Goal: Transaction & Acquisition: Purchase product/service

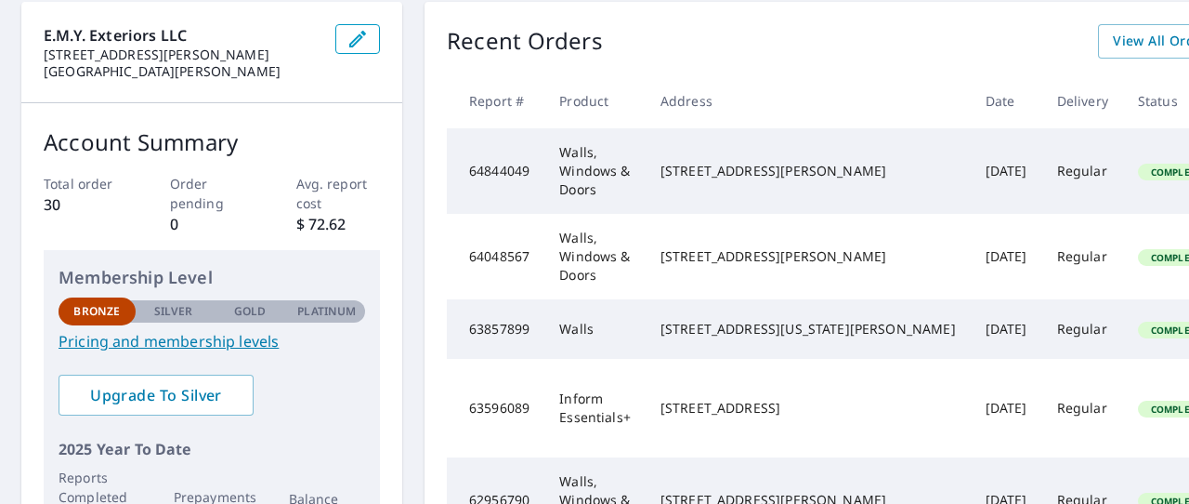
scroll to position [205, 1]
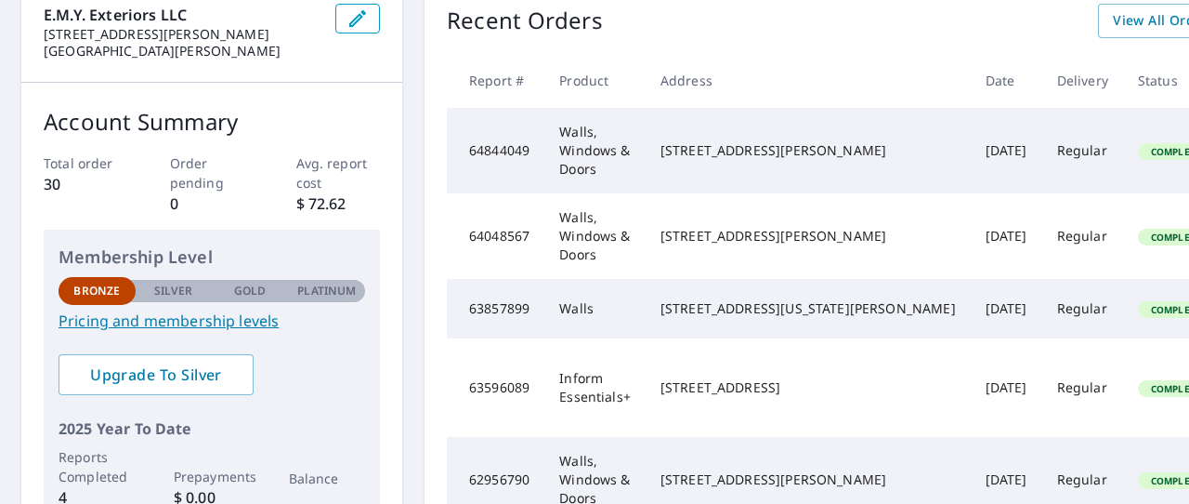
click at [681, 227] on div "[STREET_ADDRESS][PERSON_NAME]" at bounding box center [808, 236] width 295 height 19
click at [597, 224] on td "Walls, Windows & Doors" at bounding box center [594, 235] width 101 height 85
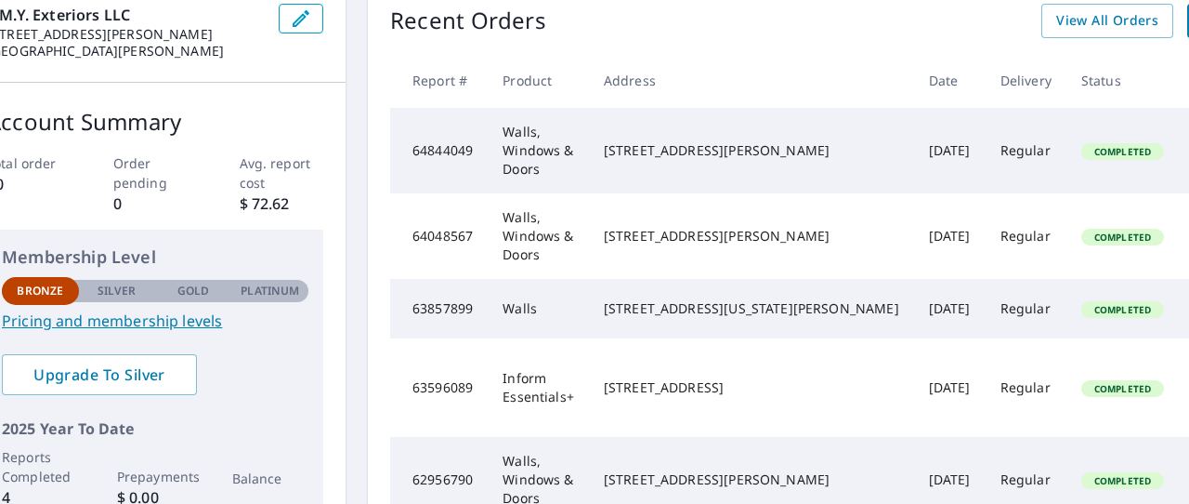
scroll to position [205, 53]
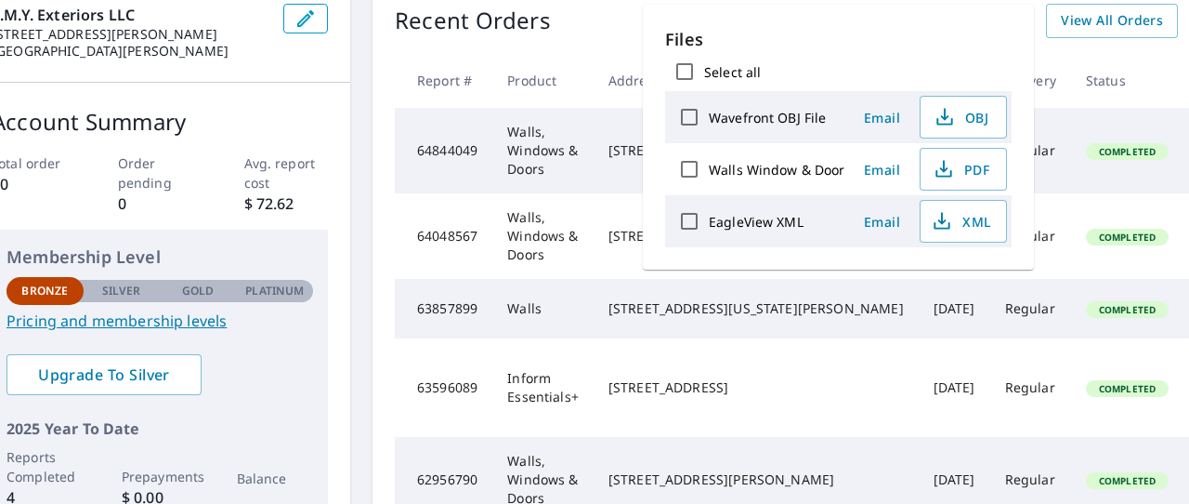
click at [773, 161] on label "Walls Window & Door" at bounding box center [777, 170] width 137 height 18
click at [709, 161] on input "Walls Window & Door" at bounding box center [689, 169] width 39 height 39
checkbox input "true"
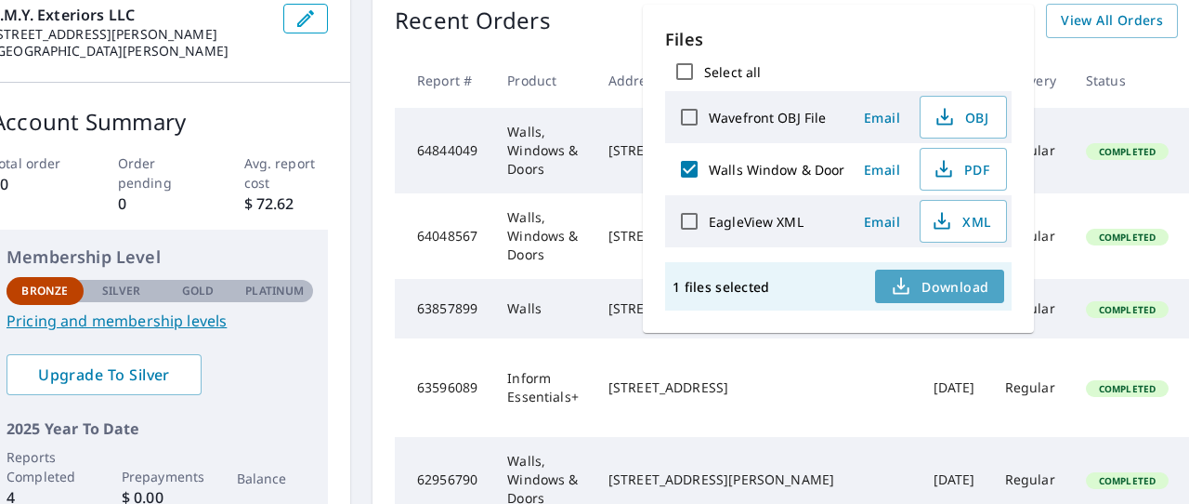
click at [960, 279] on span "Download" at bounding box center [939, 286] width 98 height 22
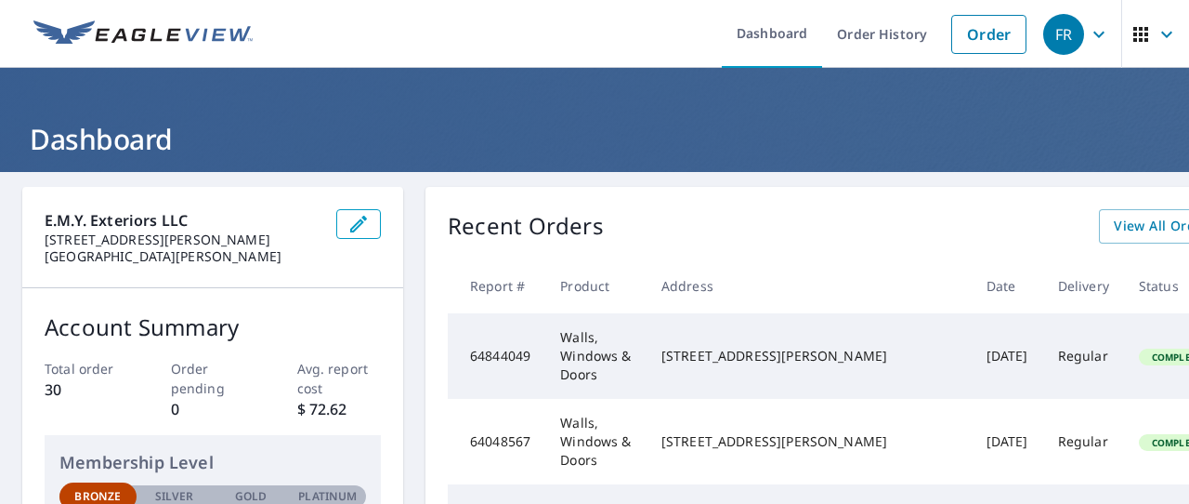
scroll to position [0, 0]
click at [986, 34] on link "Order" at bounding box center [988, 34] width 75 height 39
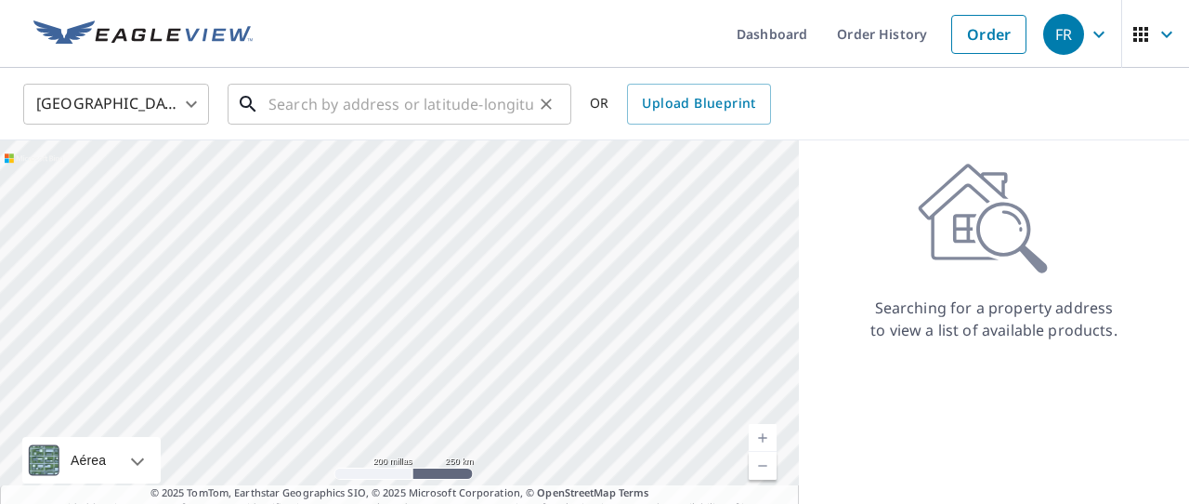
click at [323, 98] on input "text" at bounding box center [401, 104] width 265 height 52
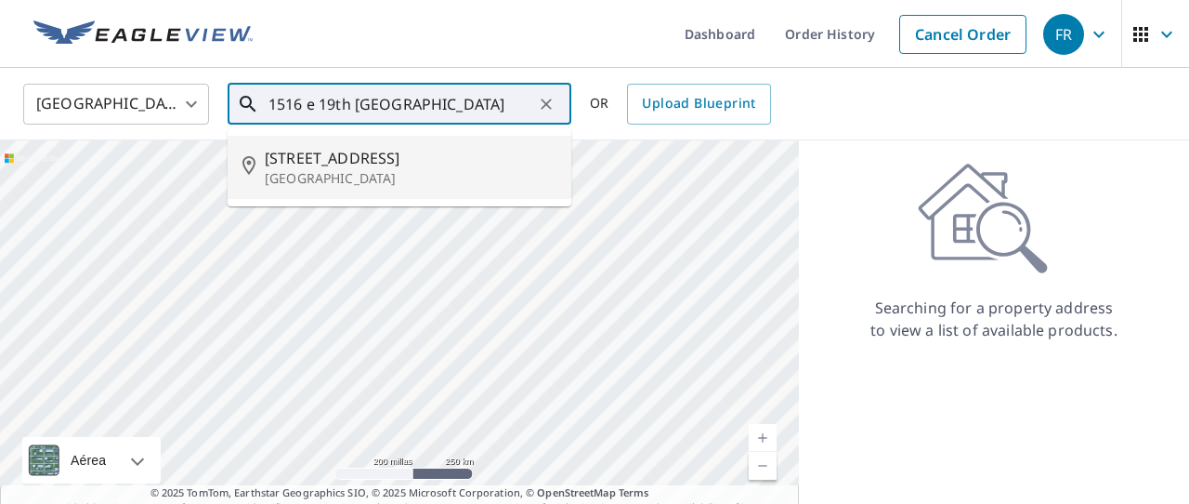
click at [310, 166] on span "[STREET_ADDRESS]" at bounding box center [411, 158] width 292 height 22
type input "[STREET_ADDRESS]"
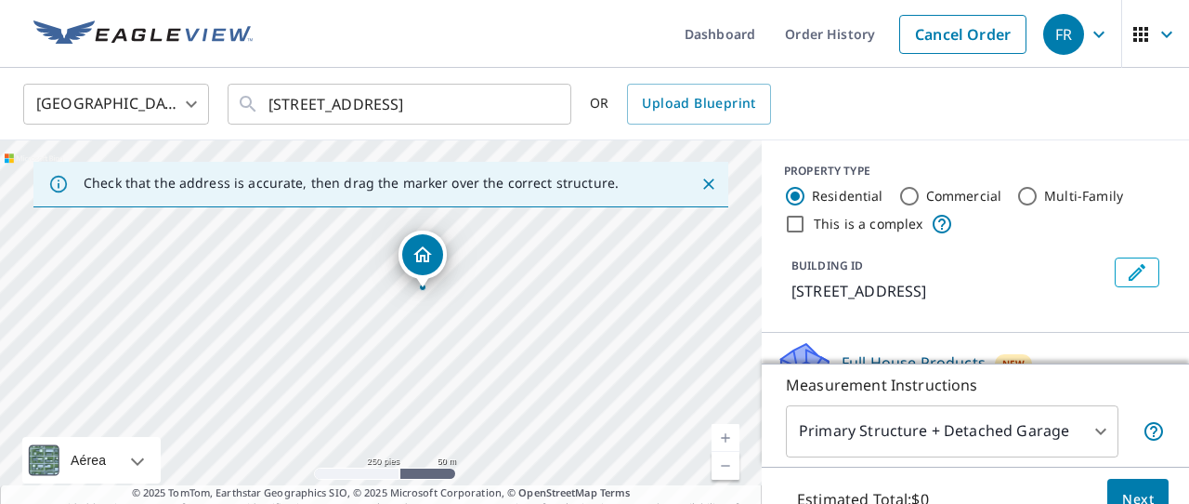
drag, startPoint x: 457, startPoint y: 321, endPoint x: 497, endPoint y: 295, distance: 47.2
click at [497, 295] on div "[STREET_ADDRESS]" at bounding box center [381, 335] width 762 height 390
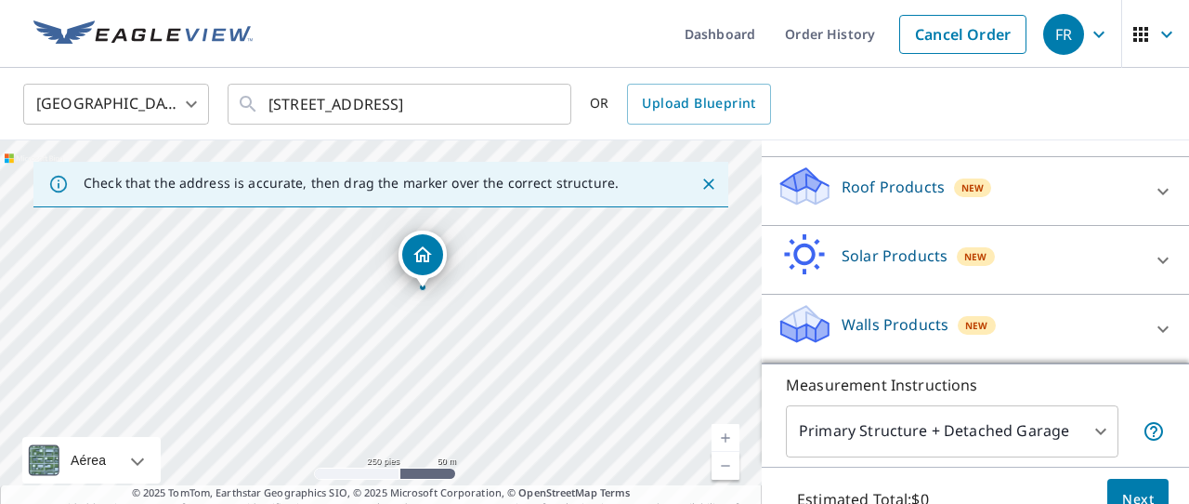
scroll to position [244, 0]
click at [898, 322] on p "Walls Products" at bounding box center [895, 324] width 107 height 22
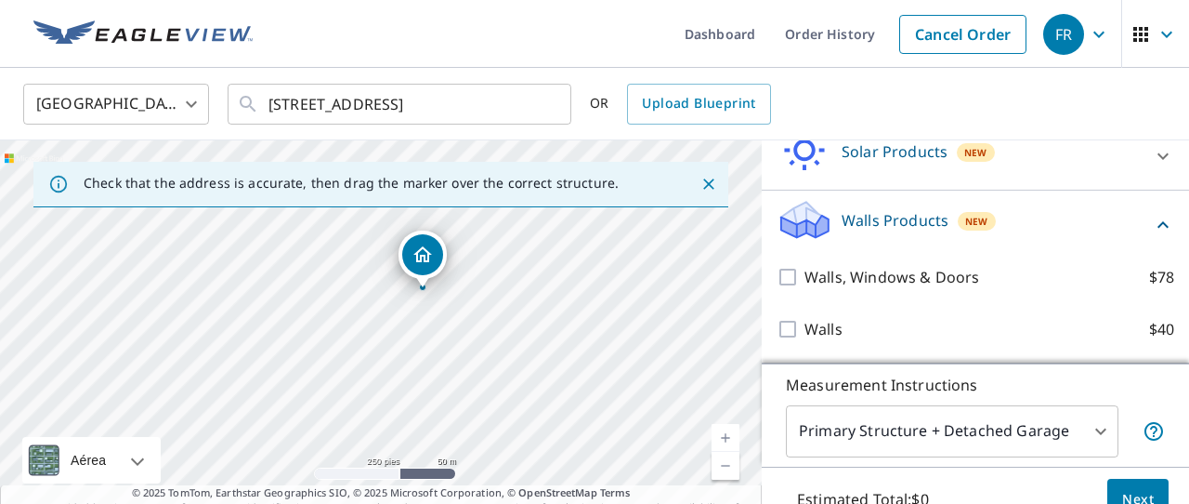
scroll to position [348, 0]
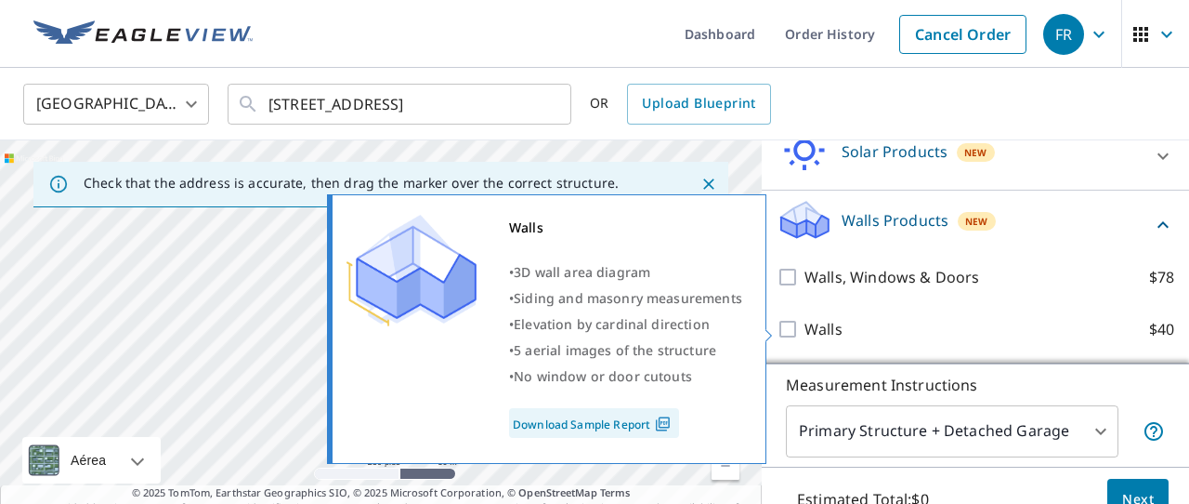
click at [829, 324] on p "Walls" at bounding box center [824, 329] width 38 height 22
click at [805, 324] on input "Walls $40" at bounding box center [791, 329] width 28 height 22
checkbox input "true"
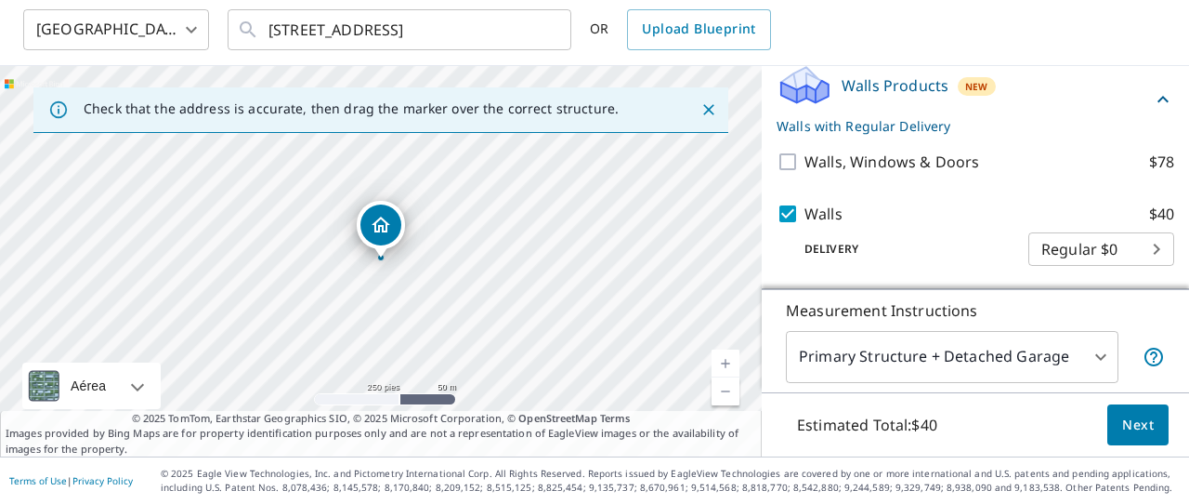
scroll to position [74, 0]
click at [1131, 425] on span "Next" at bounding box center [1138, 424] width 32 height 23
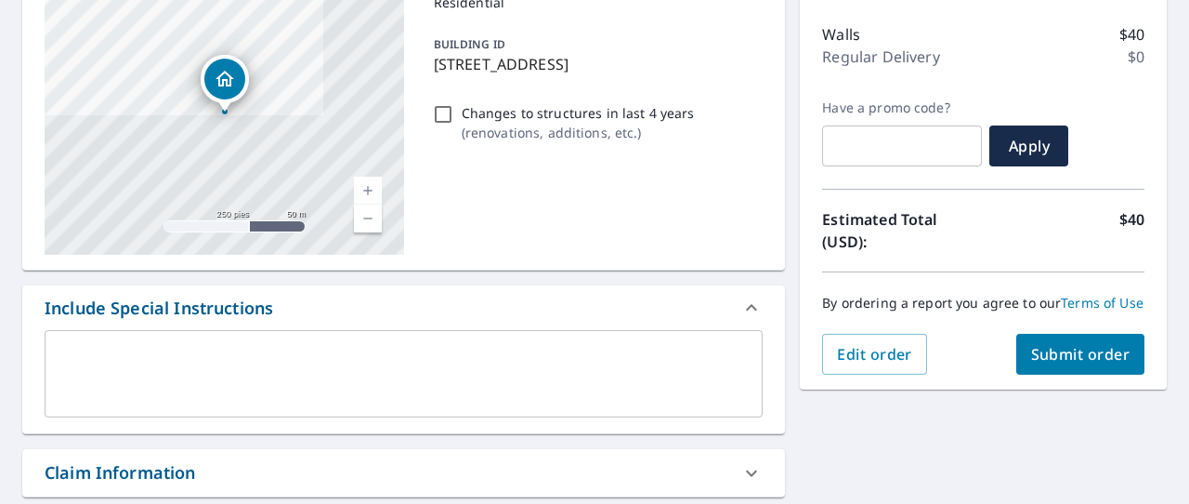
scroll to position [230, 0]
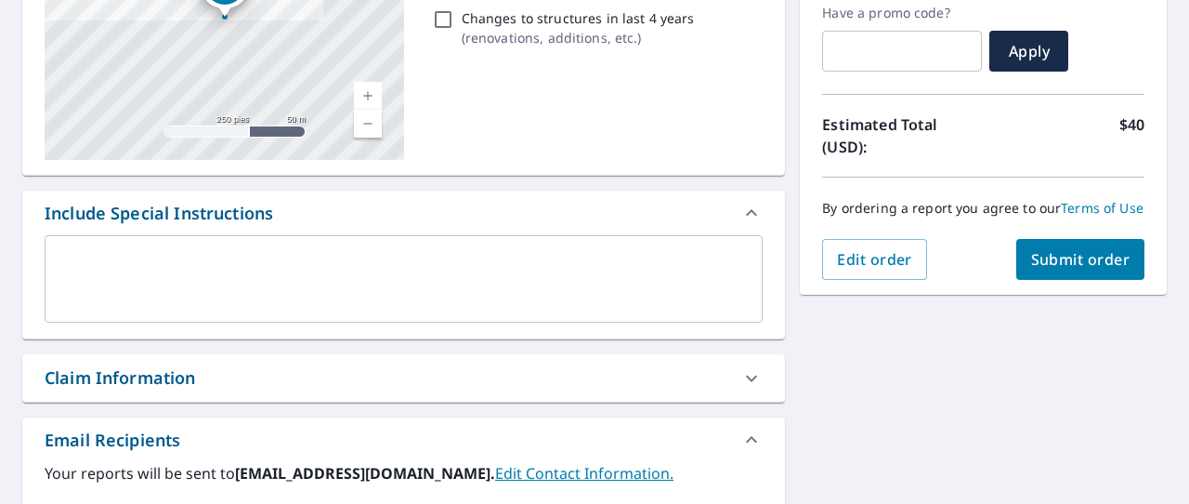
click at [976, 393] on div "**********" at bounding box center [594, 323] width 1189 height 945
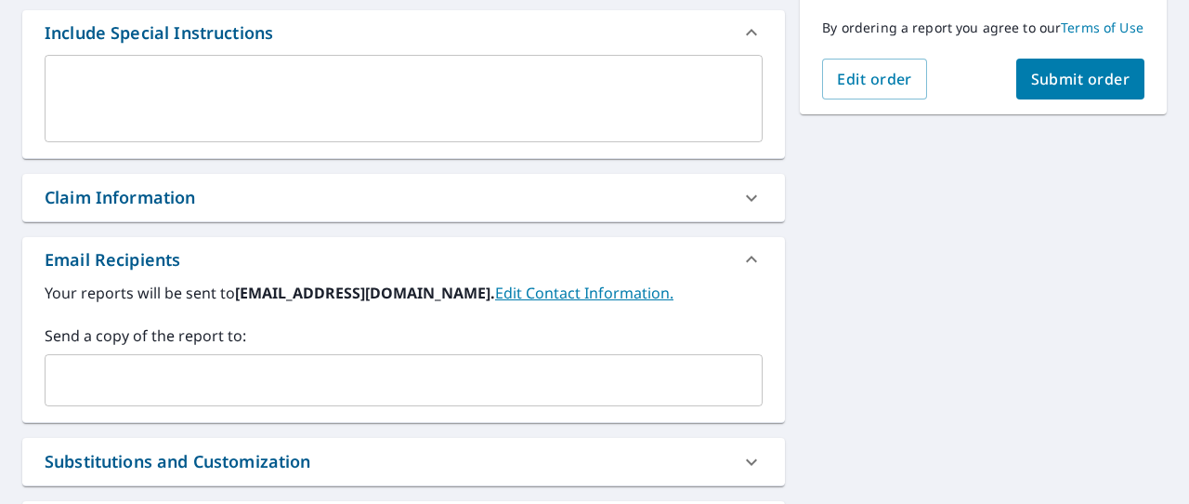
click at [1021, 360] on div "**********" at bounding box center [594, 143] width 1189 height 945
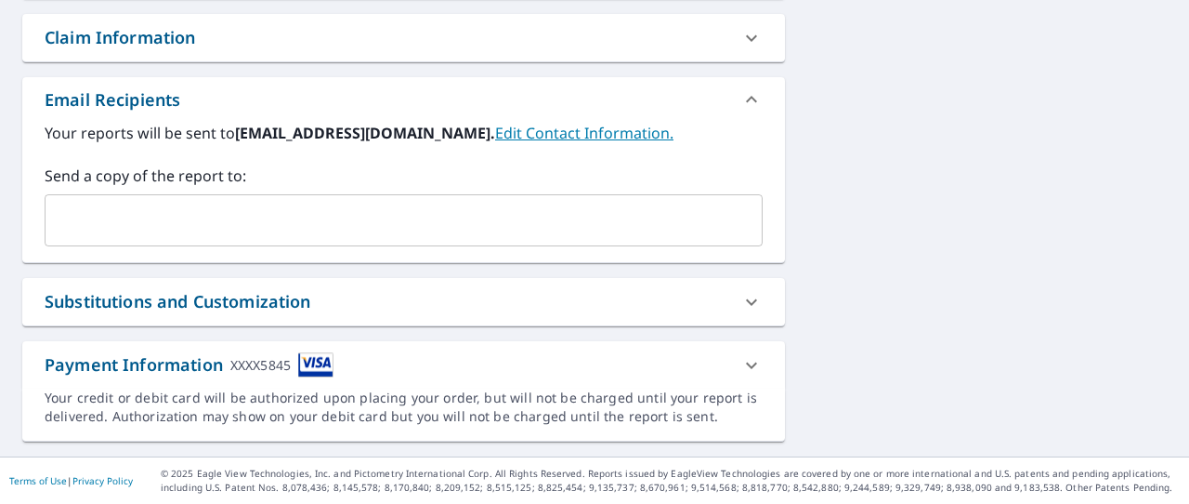
scroll to position [661, 0]
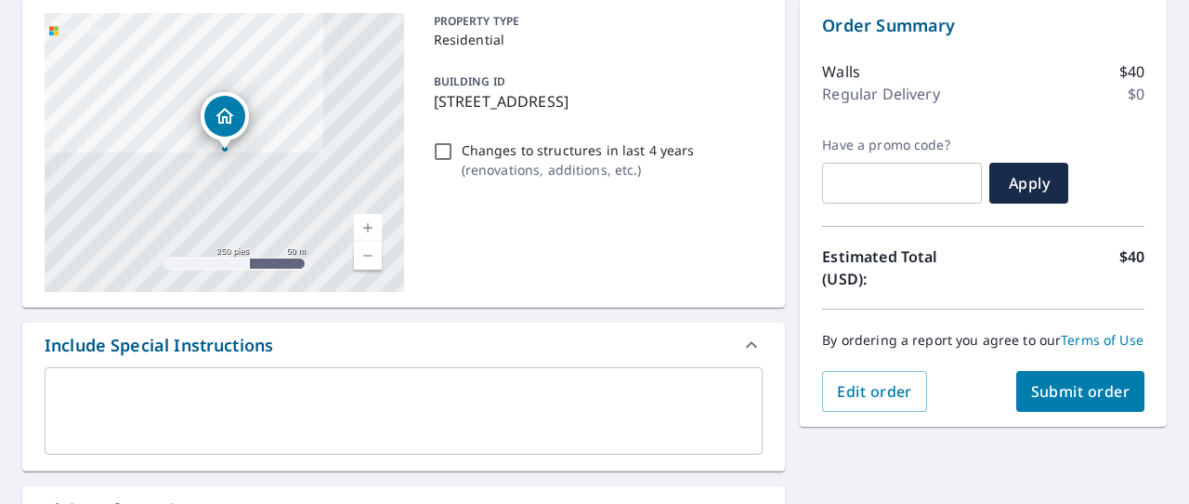
scroll to position [188, 0]
click at [1076, 394] on span "Submit order" at bounding box center [1080, 392] width 99 height 20
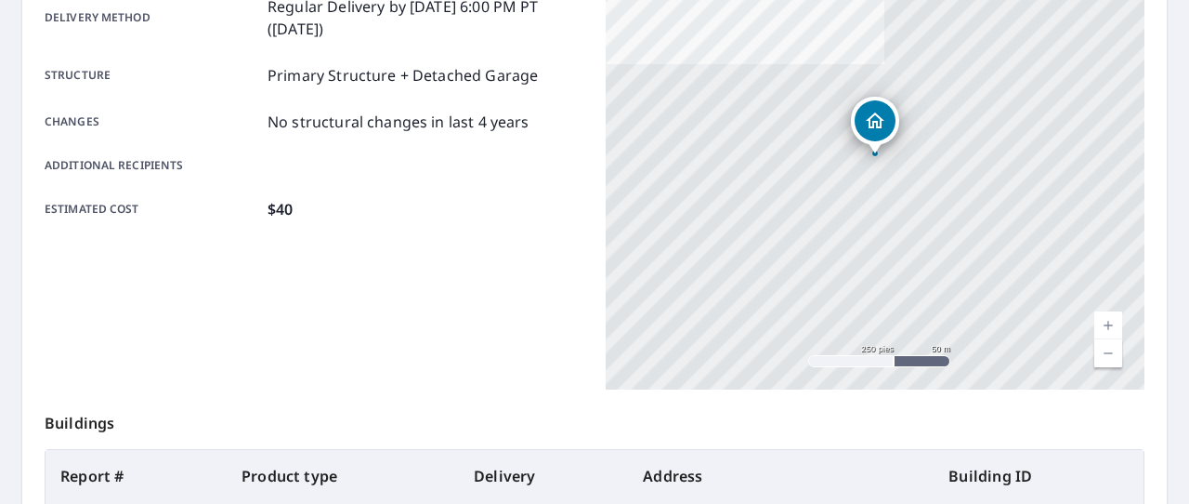
scroll to position [281, 0]
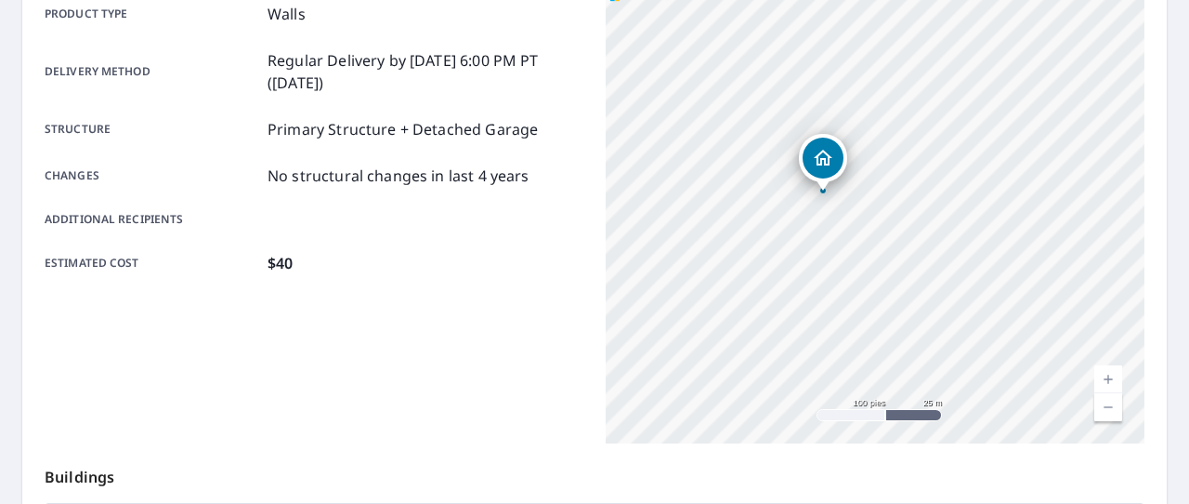
drag, startPoint x: 925, startPoint y: 244, endPoint x: 811, endPoint y: 258, distance: 114.2
click at [811, 258] on div "[STREET_ADDRESS]" at bounding box center [875, 211] width 539 height 465
drag, startPoint x: 846, startPoint y: 246, endPoint x: 836, endPoint y: 268, distance: 23.3
click at [836, 268] on div "[STREET_ADDRESS]" at bounding box center [875, 211] width 539 height 465
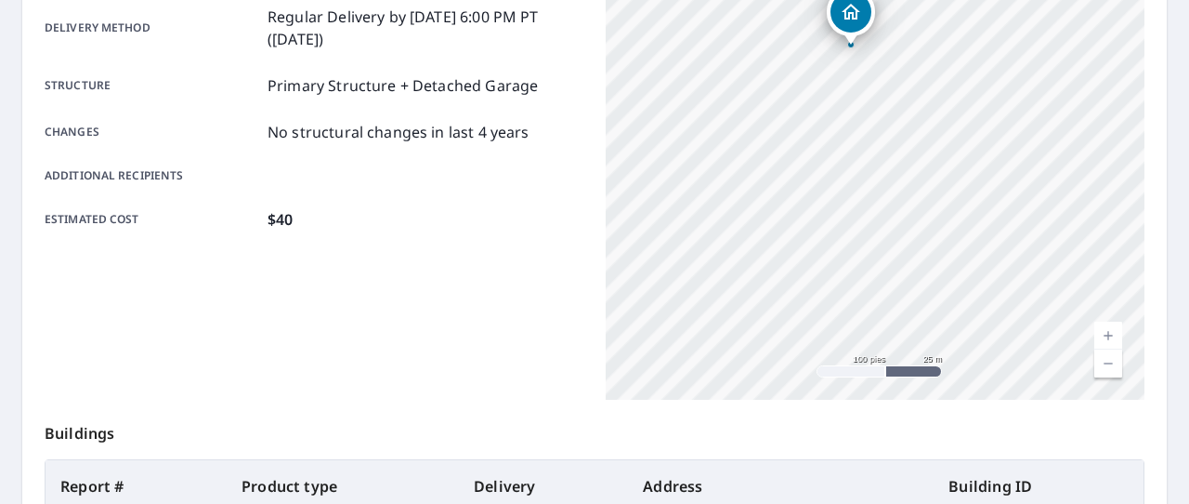
scroll to position [326, 0]
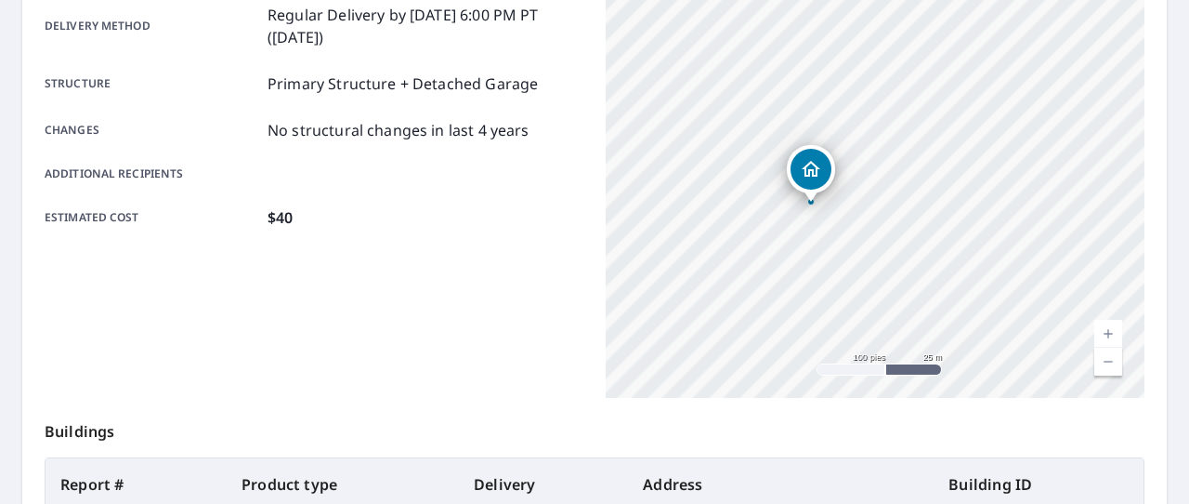
drag, startPoint x: 896, startPoint y: 154, endPoint x: 858, endPoint y: 297, distance: 148.1
click at [859, 298] on div "[STREET_ADDRESS]" at bounding box center [875, 165] width 539 height 465
click at [770, 291] on div "[STREET_ADDRESS]" at bounding box center [875, 165] width 539 height 465
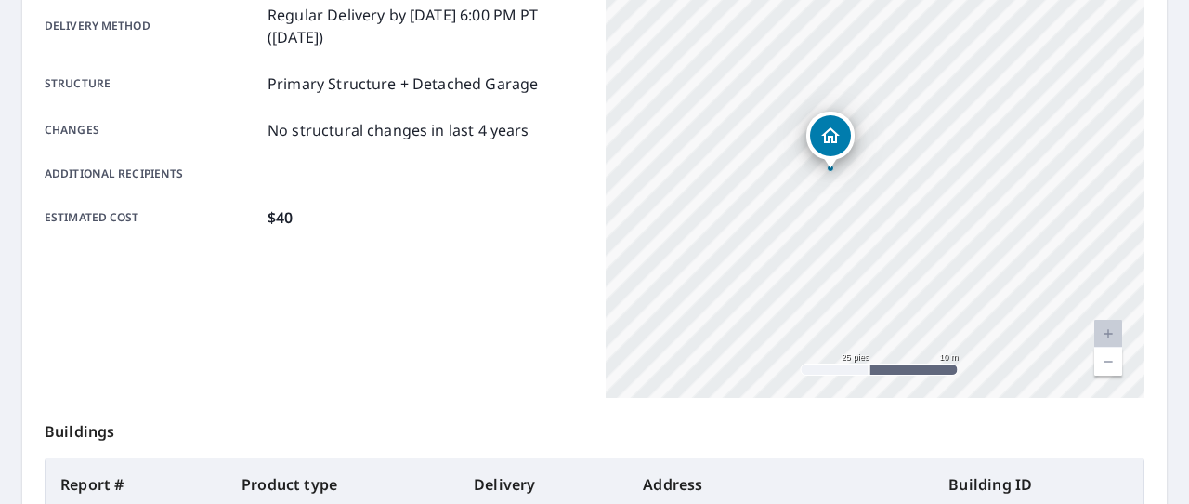
click at [855, 302] on div "[STREET_ADDRESS]" at bounding box center [875, 165] width 539 height 465
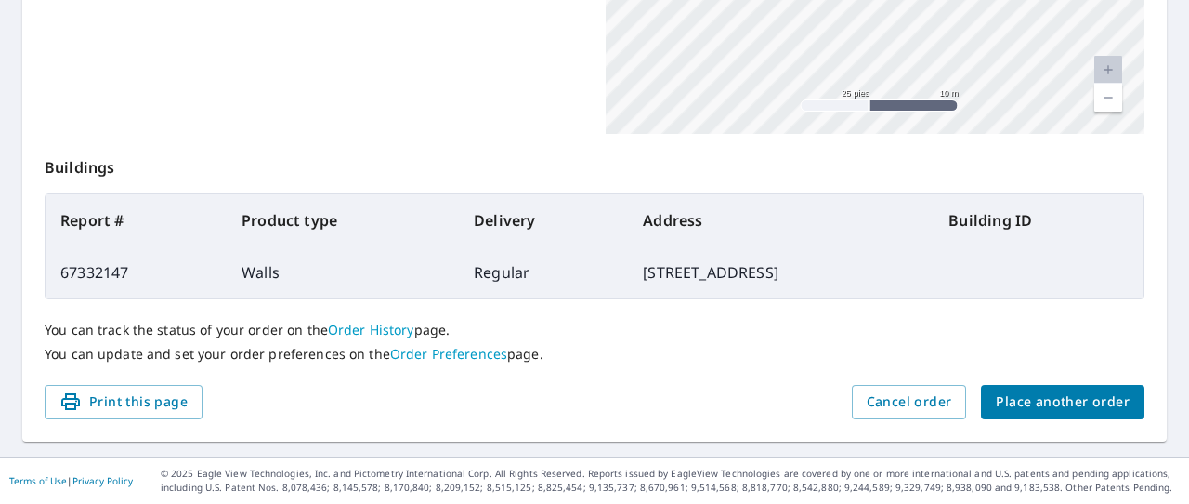
scroll to position [589, 0]
